Goal: Use online tool/utility: Utilize a website feature to perform a specific function

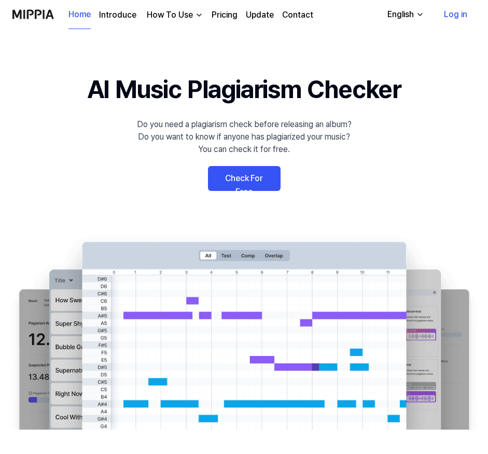
click at [250, 180] on link "Check For Free" at bounding box center [244, 178] width 73 height 25
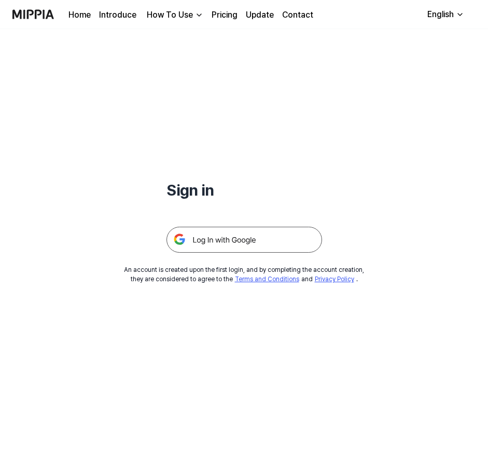
click at [253, 241] on img at bounding box center [244, 240] width 156 height 26
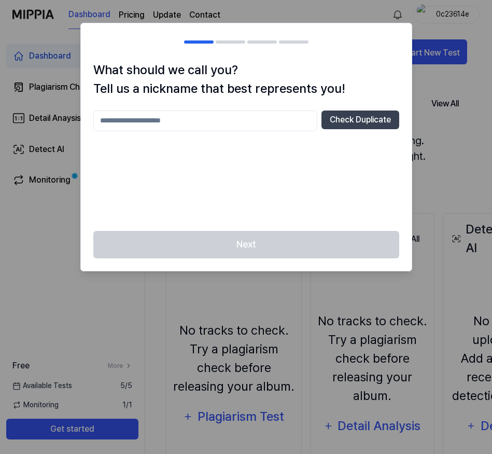
click at [205, 127] on input "text" at bounding box center [205, 120] width 224 height 21
click at [373, 116] on button "Check Duplicate" at bounding box center [360, 119] width 78 height 19
drag, startPoint x: 127, startPoint y: 120, endPoint x: 31, endPoint y: 117, distance: 96.5
click at [31, 117] on body "Dashboard Pricing Update Contact 0c23614e Dashboard Plagiarism Checker Detail A…" at bounding box center [244, 227] width 488 height 454
type input "*******"
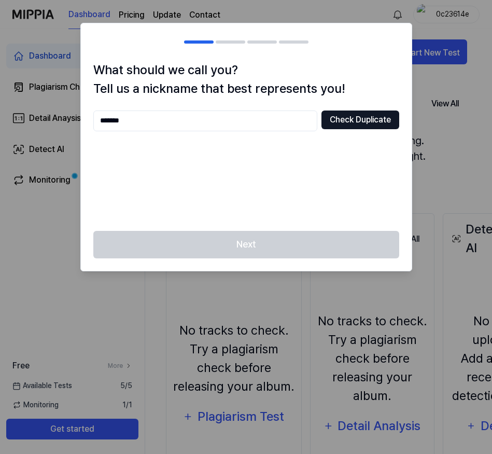
click at [351, 125] on button "Check Duplicate" at bounding box center [360, 119] width 78 height 19
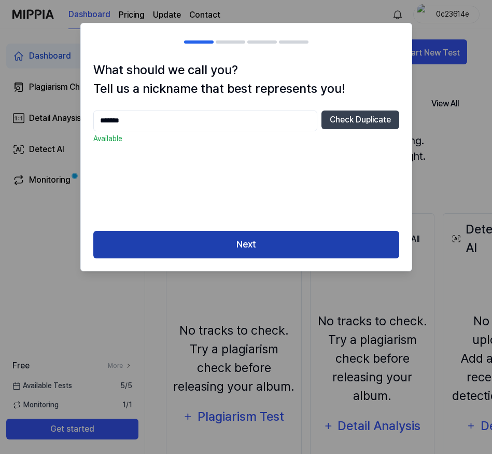
click at [262, 245] on button "Next" at bounding box center [246, 244] width 306 height 27
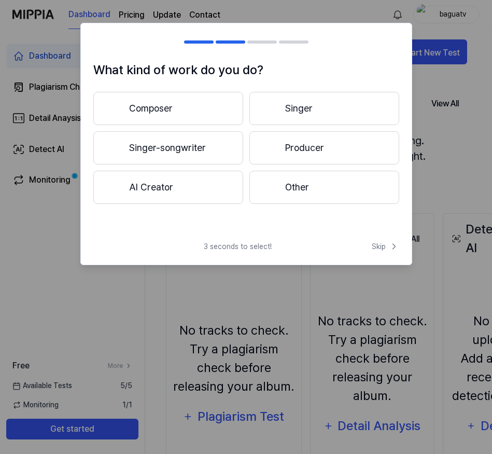
click at [147, 192] on button "AI Creator" at bounding box center [168, 187] width 150 height 33
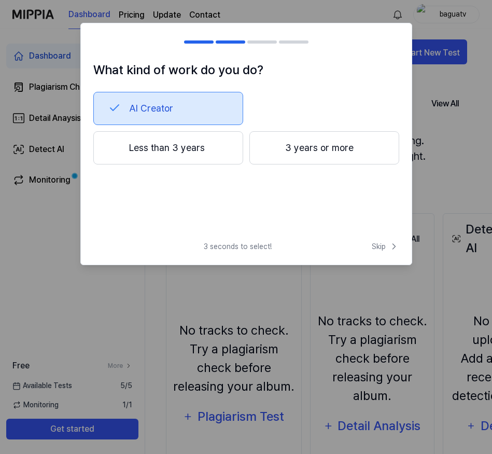
click at [203, 111] on button "AI Creator" at bounding box center [168, 108] width 150 height 33
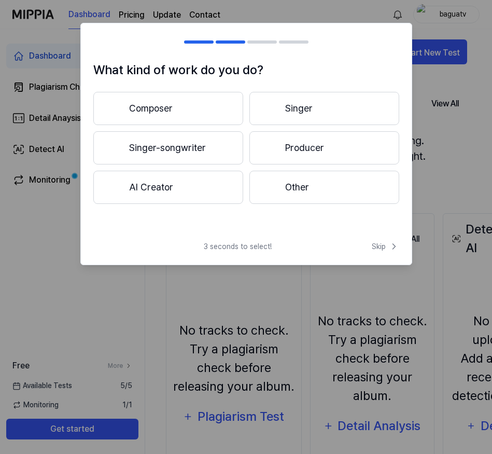
click at [200, 188] on button "AI Creator" at bounding box center [168, 187] width 150 height 33
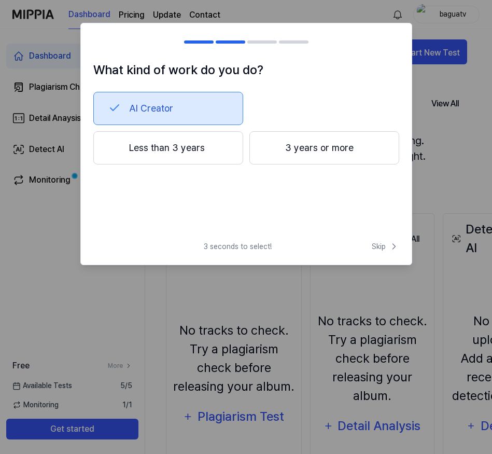
click at [175, 145] on button "Less than 3 years" at bounding box center [168, 147] width 150 height 33
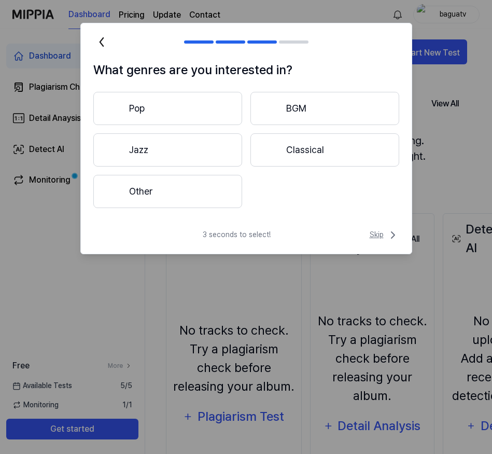
click at [376, 236] on span "Skip" at bounding box center [385, 235] width 30 height 12
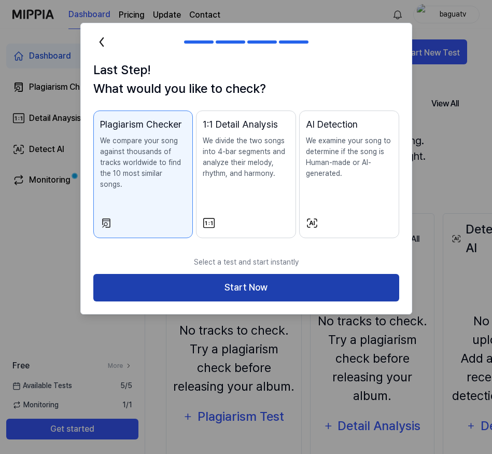
click at [289, 275] on button "Start Now" at bounding box center [246, 287] width 306 height 27
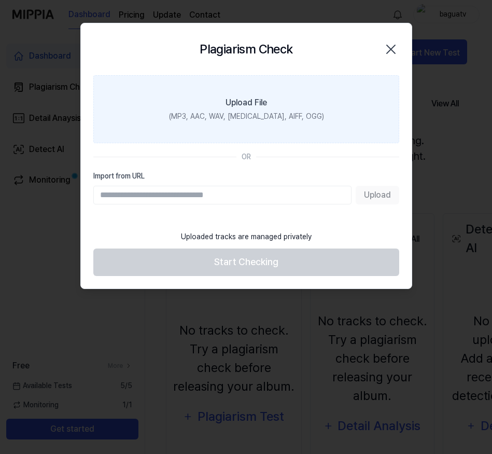
click at [263, 104] on div "Upload File" at bounding box center [246, 102] width 41 height 12
click at [0, 0] on input "Upload File (MP3, AAC, WAV, FLAC, AIFF, OGG)" at bounding box center [0, 0] width 0 height 0
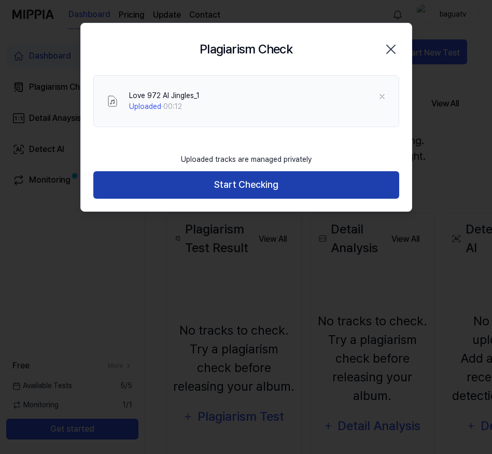
click at [263, 184] on button "Start Checking" at bounding box center [246, 184] width 306 height 27
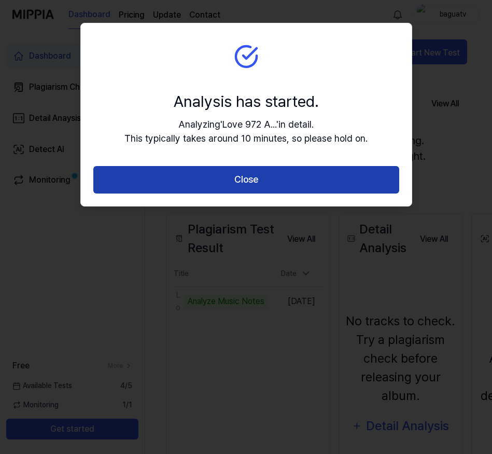
click at [261, 176] on button "Close" at bounding box center [246, 179] width 306 height 27
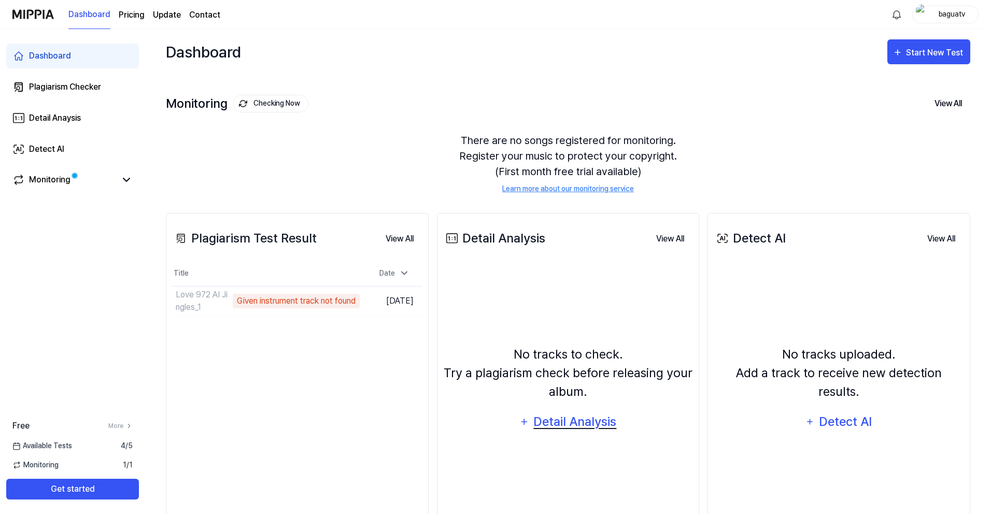
click at [487, 425] on div "Detail Analysis" at bounding box center [575, 422] width 85 height 20
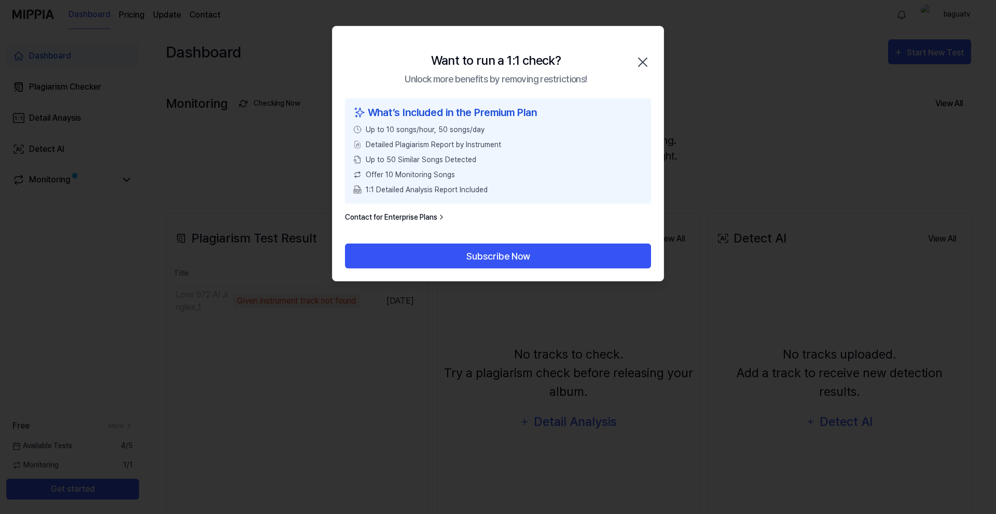
click at [487, 64] on icon "button" at bounding box center [642, 62] width 17 height 17
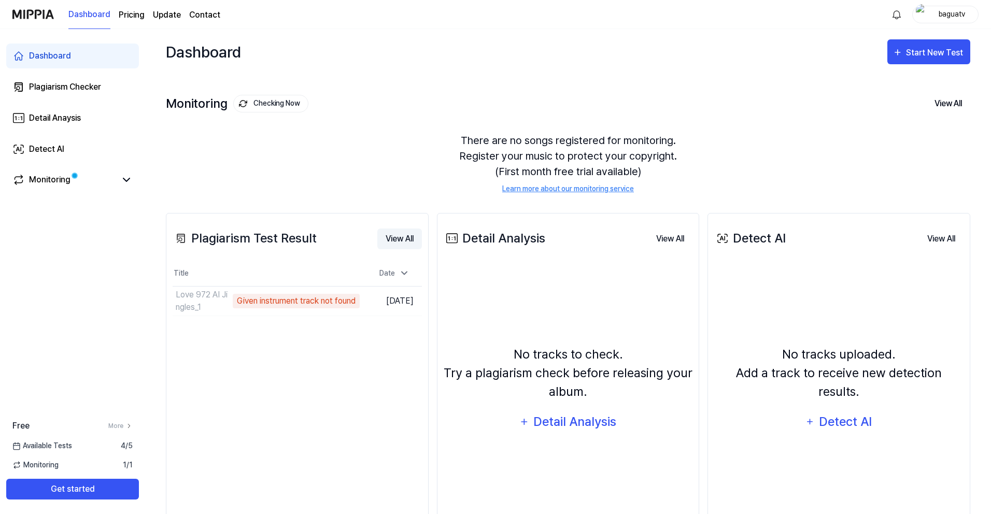
click at [407, 242] on button "View All" at bounding box center [399, 239] width 45 height 21
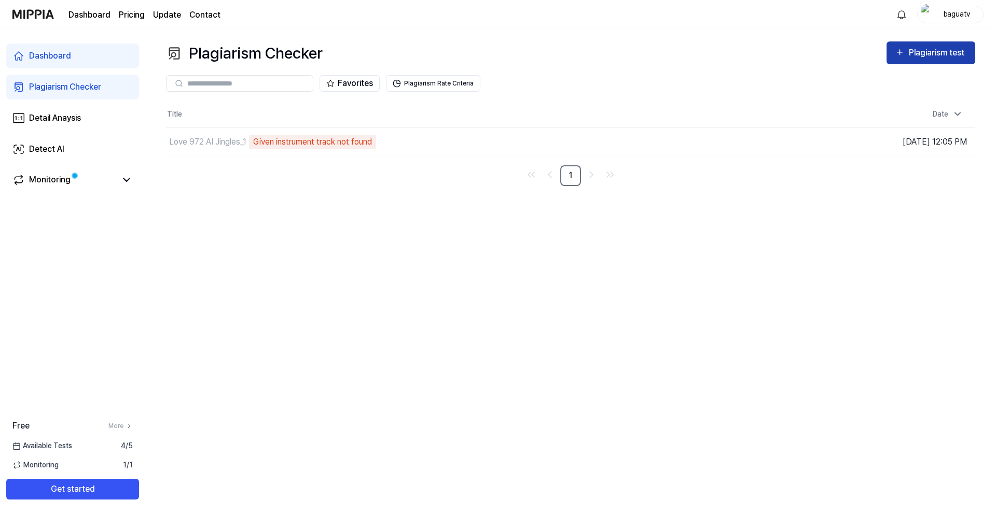
click at [487, 58] on div "Plagiarism test" at bounding box center [937, 52] width 58 height 13
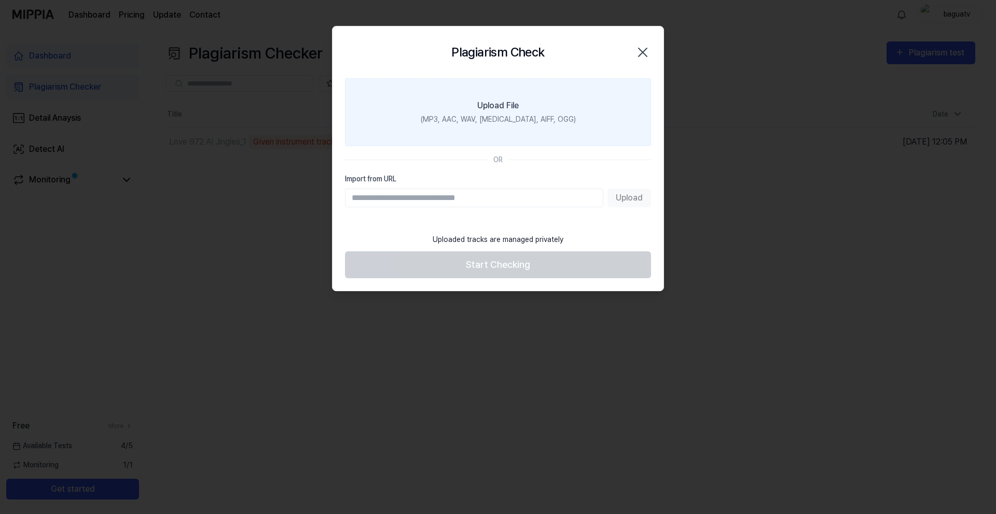
click at [487, 108] on div "Upload File" at bounding box center [497, 106] width 41 height 12
click at [0, 0] on input "Upload File (MP3, AAC, WAV, FLAC, AIFF, OGG)" at bounding box center [0, 0] width 0 height 0
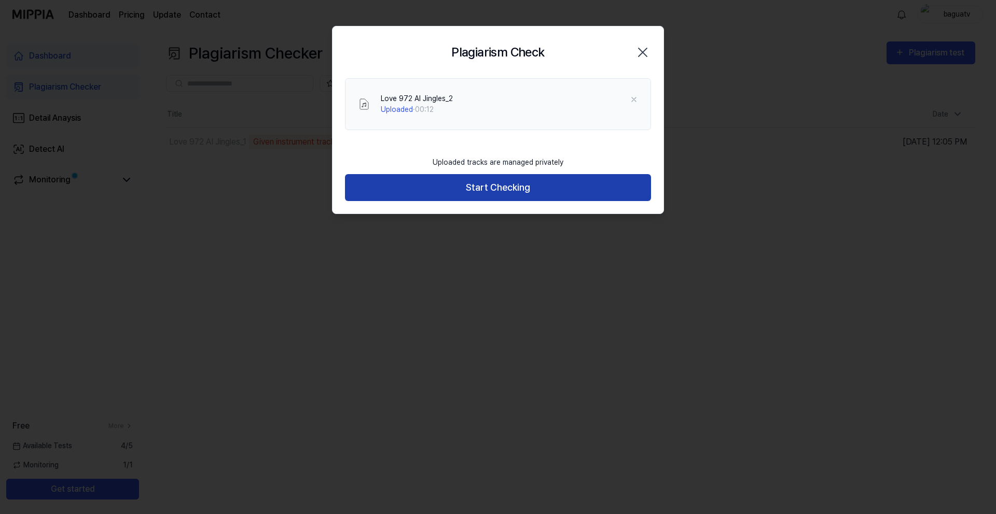
click at [487, 192] on button "Start Checking" at bounding box center [498, 187] width 306 height 27
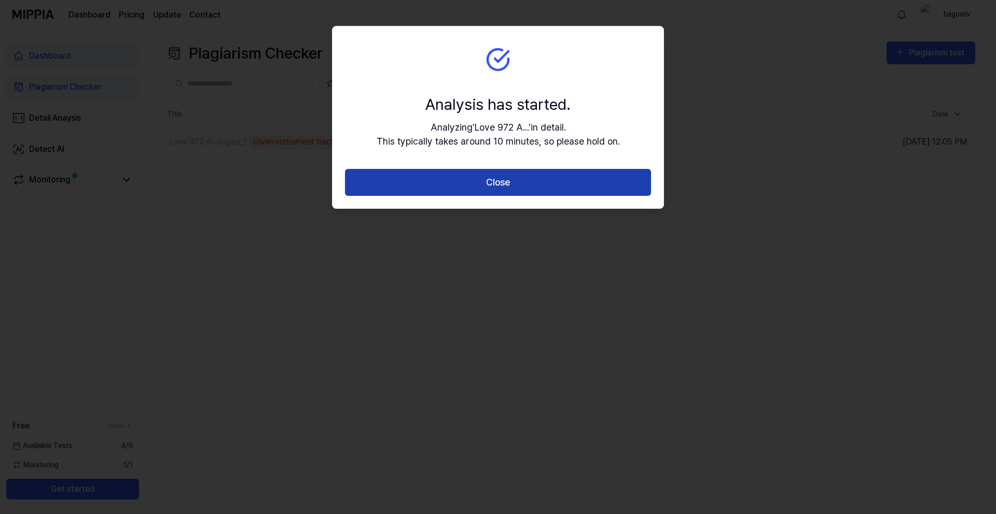
click at [487, 187] on button "Close" at bounding box center [498, 182] width 306 height 27
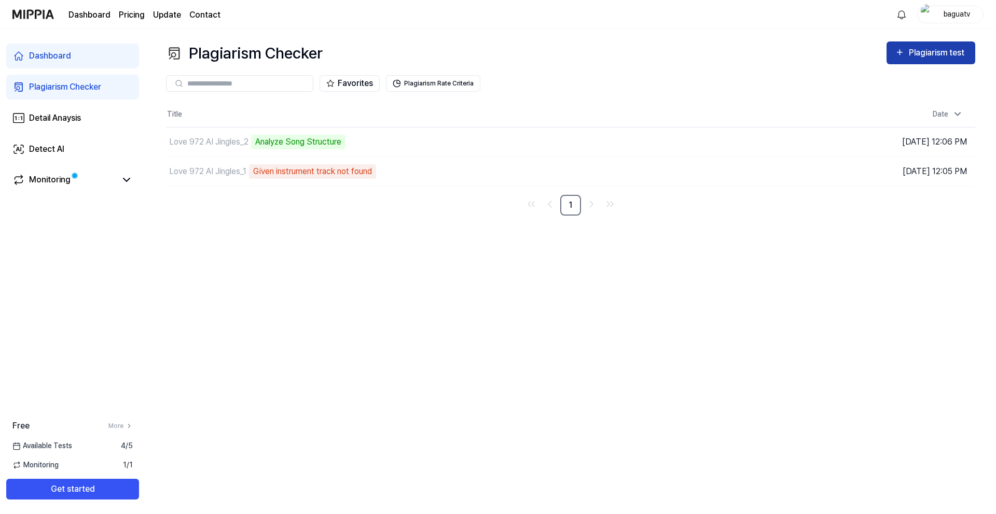
click at [487, 56] on div "Plagiarism test" at bounding box center [937, 52] width 58 height 13
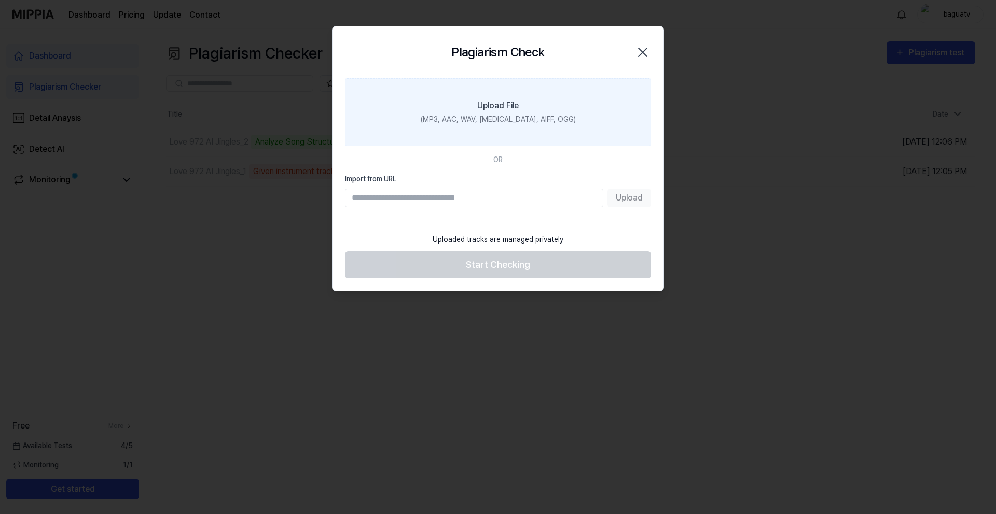
click at [487, 113] on label "Upload File (MP3, AAC, WAV, FLAC, AIFF, OGG)" at bounding box center [498, 112] width 306 height 68
click at [0, 0] on input "Upload File (MP3, AAC, WAV, FLAC, AIFF, OGG)" at bounding box center [0, 0] width 0 height 0
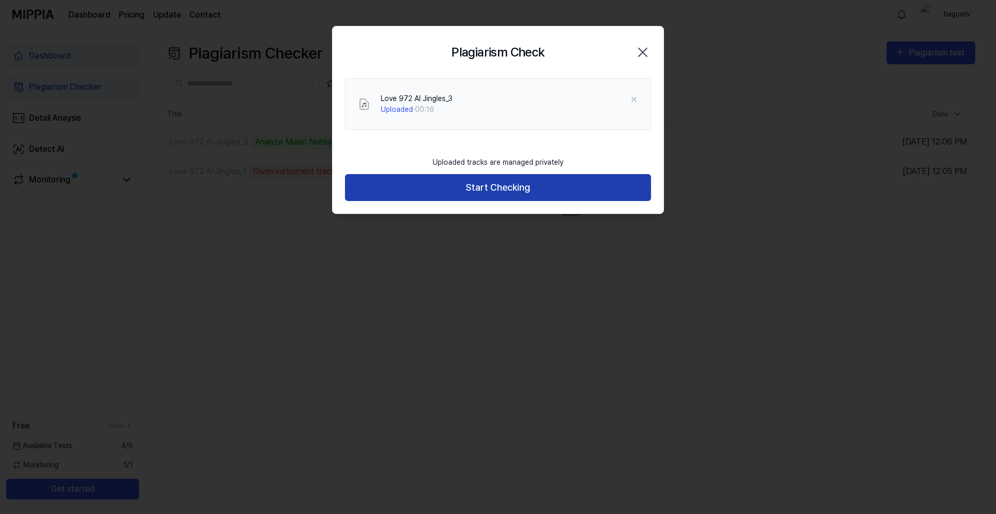
click at [487, 185] on button "Start Checking" at bounding box center [498, 187] width 306 height 27
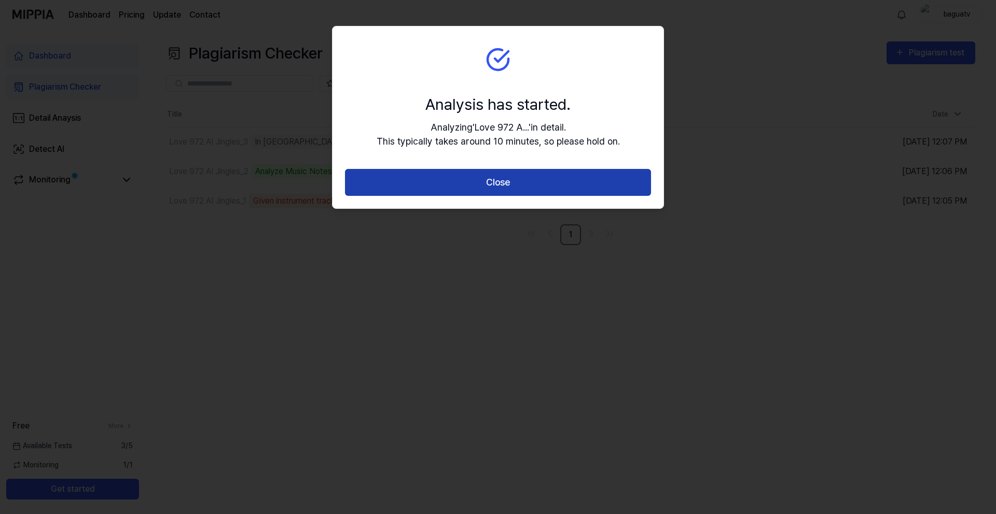
click at [487, 183] on button "Close" at bounding box center [498, 182] width 306 height 27
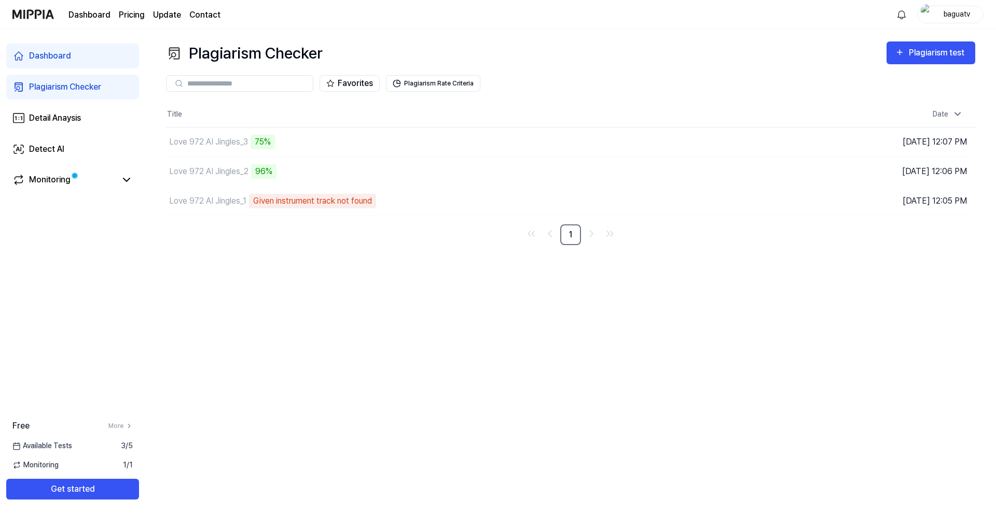
click at [487, 32] on div "Plagiarism Checker Plagiarism test Plagiarism Checker Detail Analysis Detect AI…" at bounding box center [570, 271] width 850 height 485
click at [487, 141] on button "Go to Results" at bounding box center [698, 142] width 55 height 17
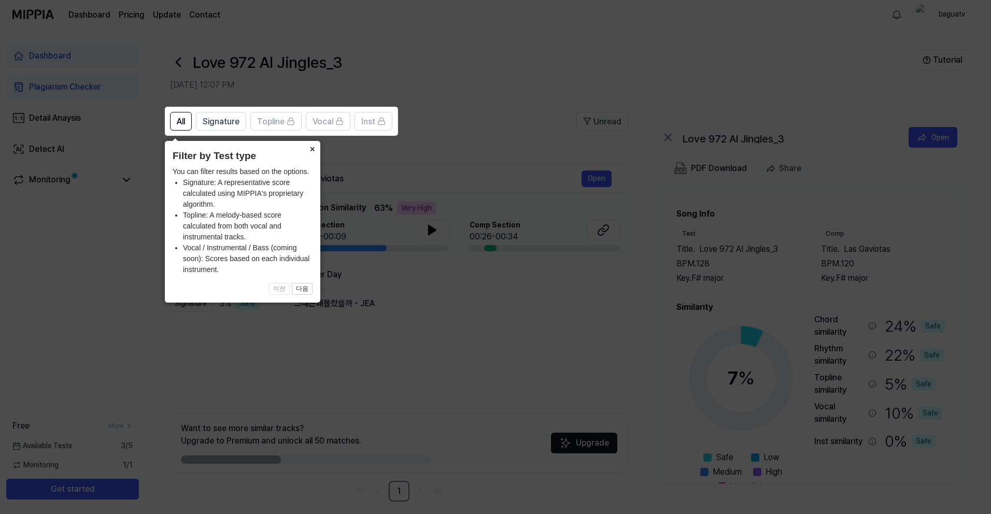
click at [311, 149] on button "×" at bounding box center [312, 148] width 17 height 15
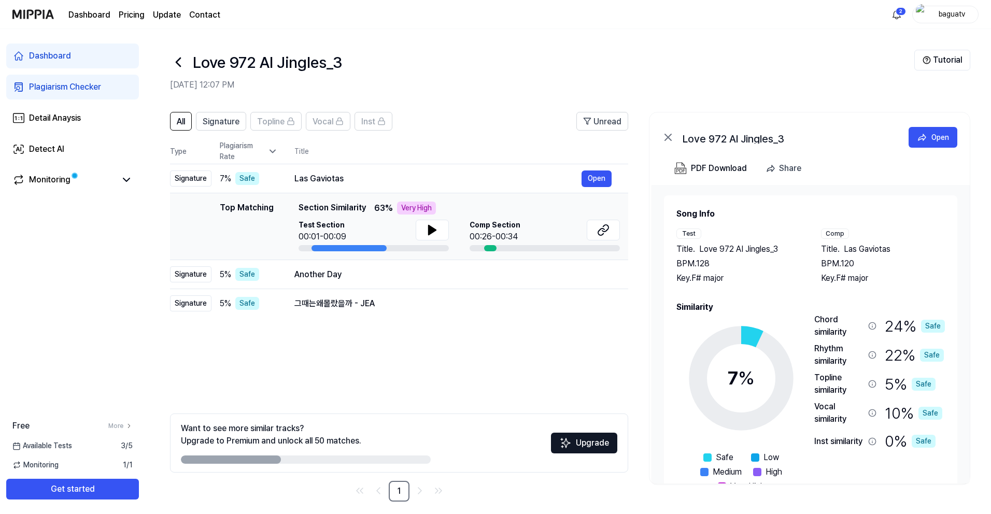
scroll to position [32, 0]
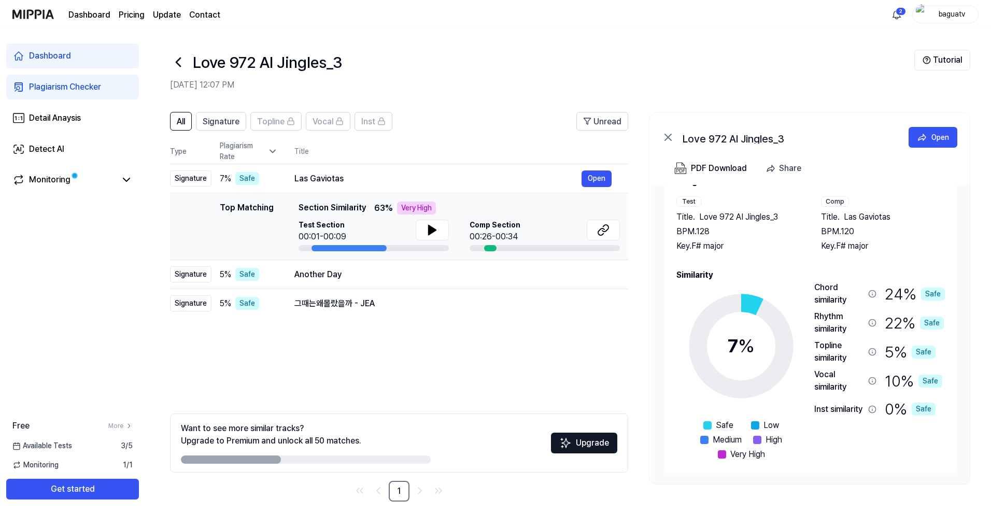
click at [179, 65] on icon at bounding box center [178, 62] width 4 height 8
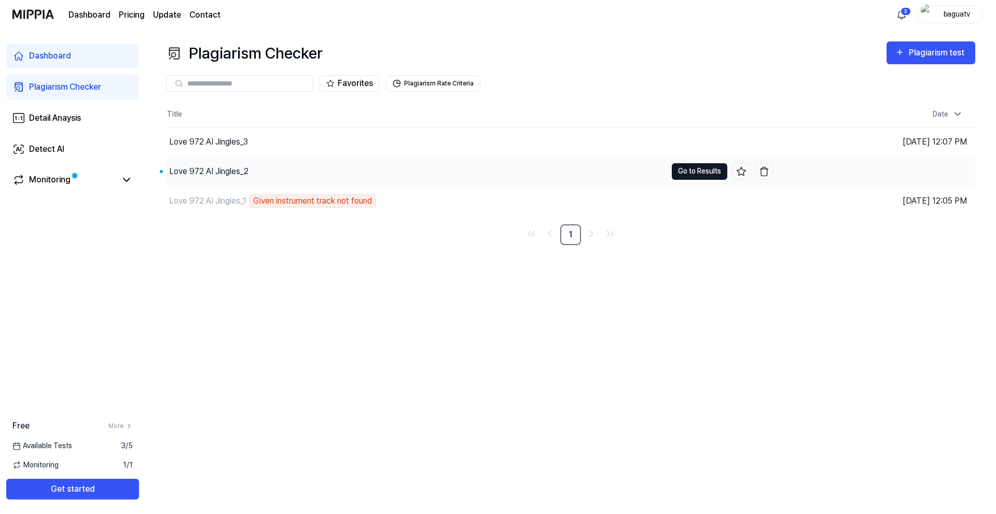
click at [487, 174] on button "Go to Results" at bounding box center [698, 171] width 55 height 17
